Goal: Check status: Check status

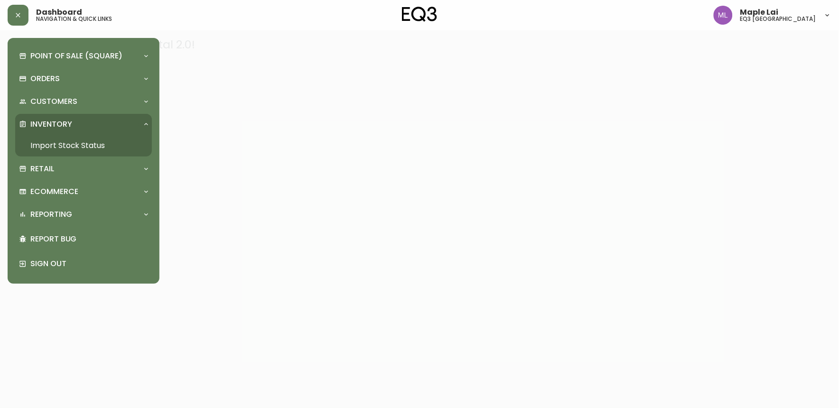
click at [58, 146] on link "Import Stock Status" at bounding box center [83, 146] width 137 height 22
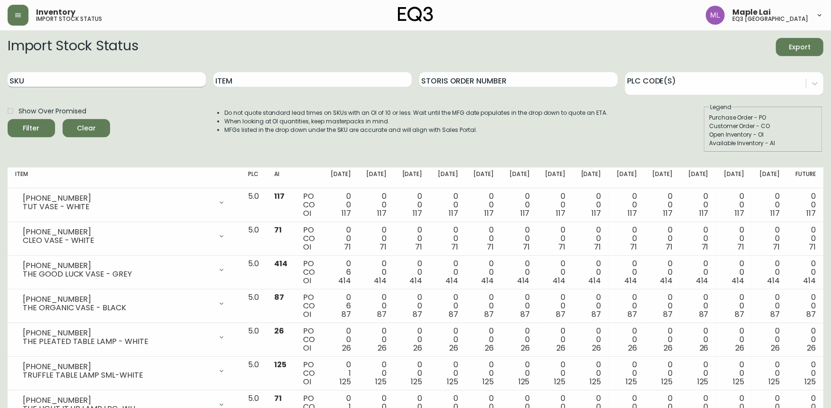
click at [114, 73] on input "SKU" at bounding box center [107, 79] width 198 height 15
click at [112, 77] on input "SKU" at bounding box center [107, 79] width 198 height 15
paste input "[PHONE_NUMBER]"
type input "[PHONE_NUMBER]"
click at [8, 119] on button "Filter" at bounding box center [31, 128] width 47 height 18
